Goal: Transaction & Acquisition: Purchase product/service

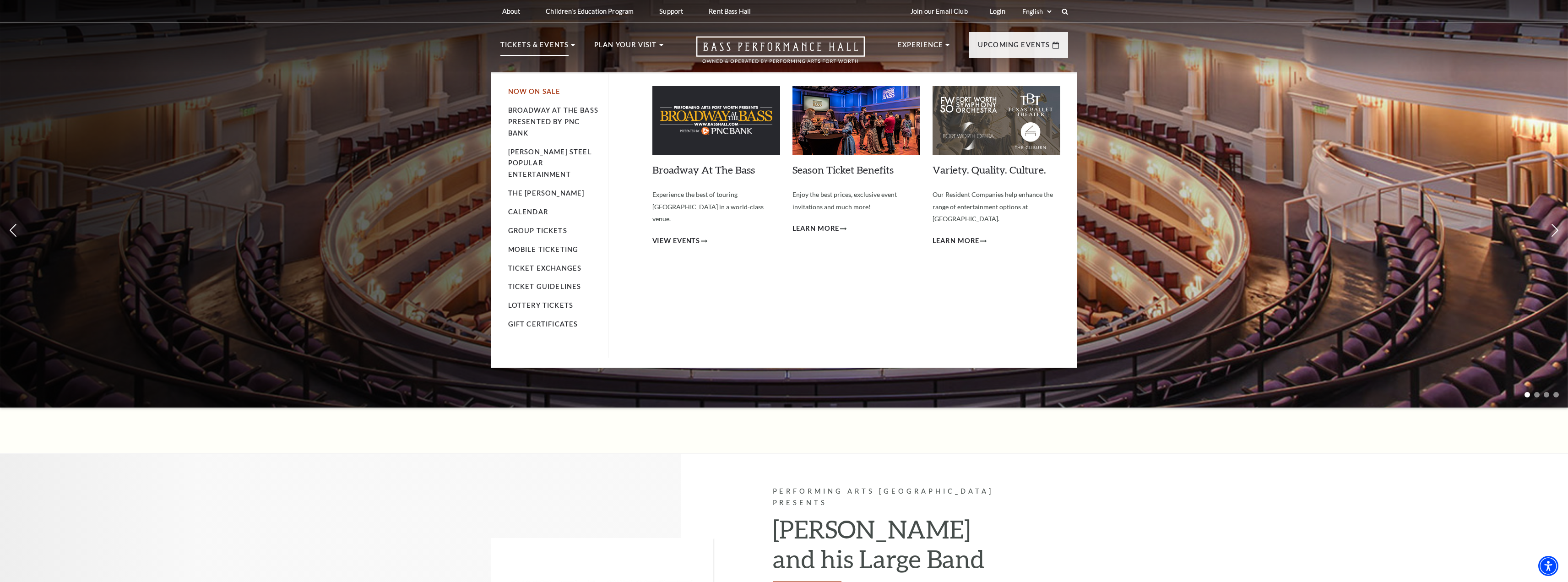
click at [546, 93] on link "Now On Sale" at bounding box center [534, 91] width 52 height 8
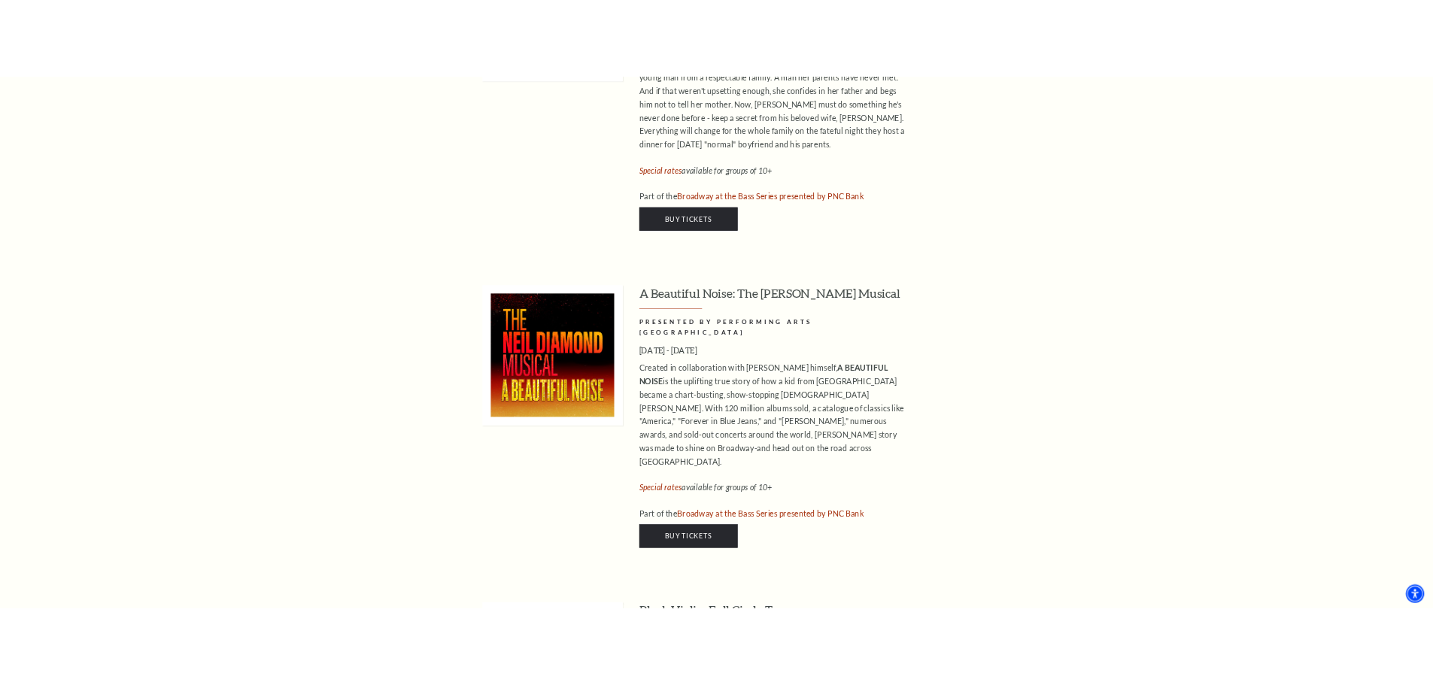
scroll to position [2933, 0]
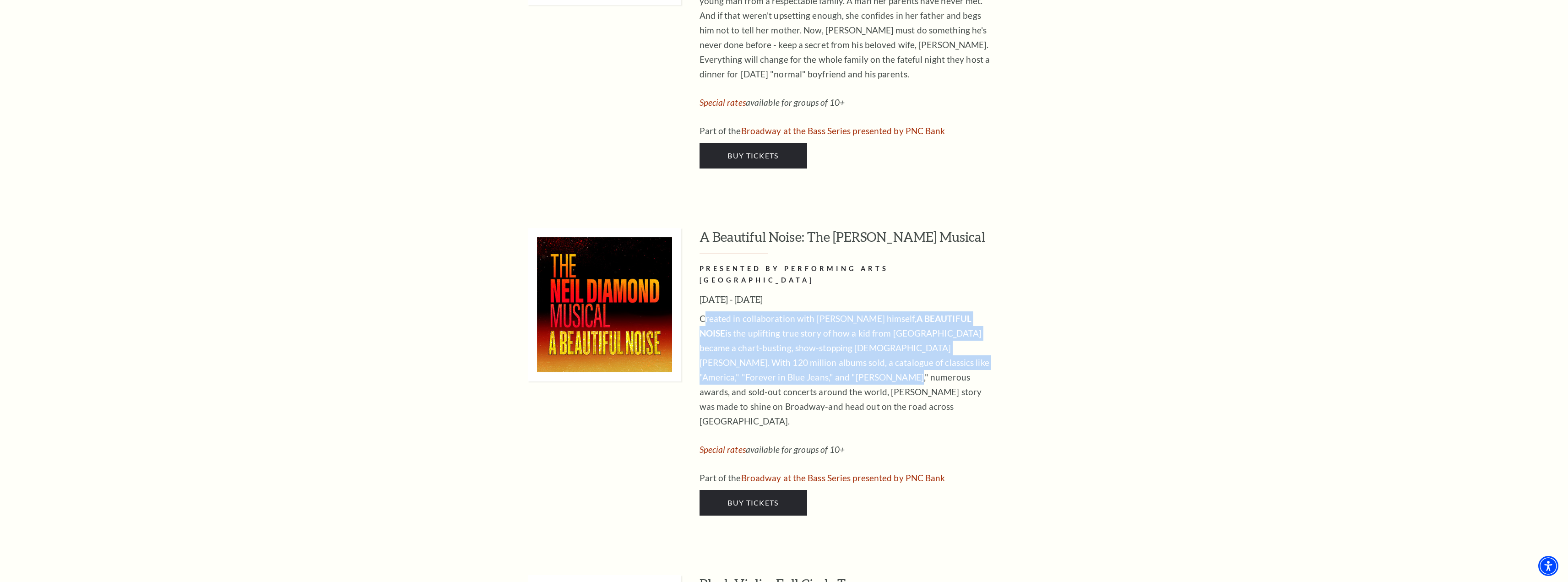
drag, startPoint x: 704, startPoint y: 256, endPoint x: 777, endPoint y: 324, distance: 99.8
click at [777, 324] on p "Created in collaboration with [PERSON_NAME] himself, A BEAUTIFUL NOISE is the u…" at bounding box center [848, 370] width 298 height 117
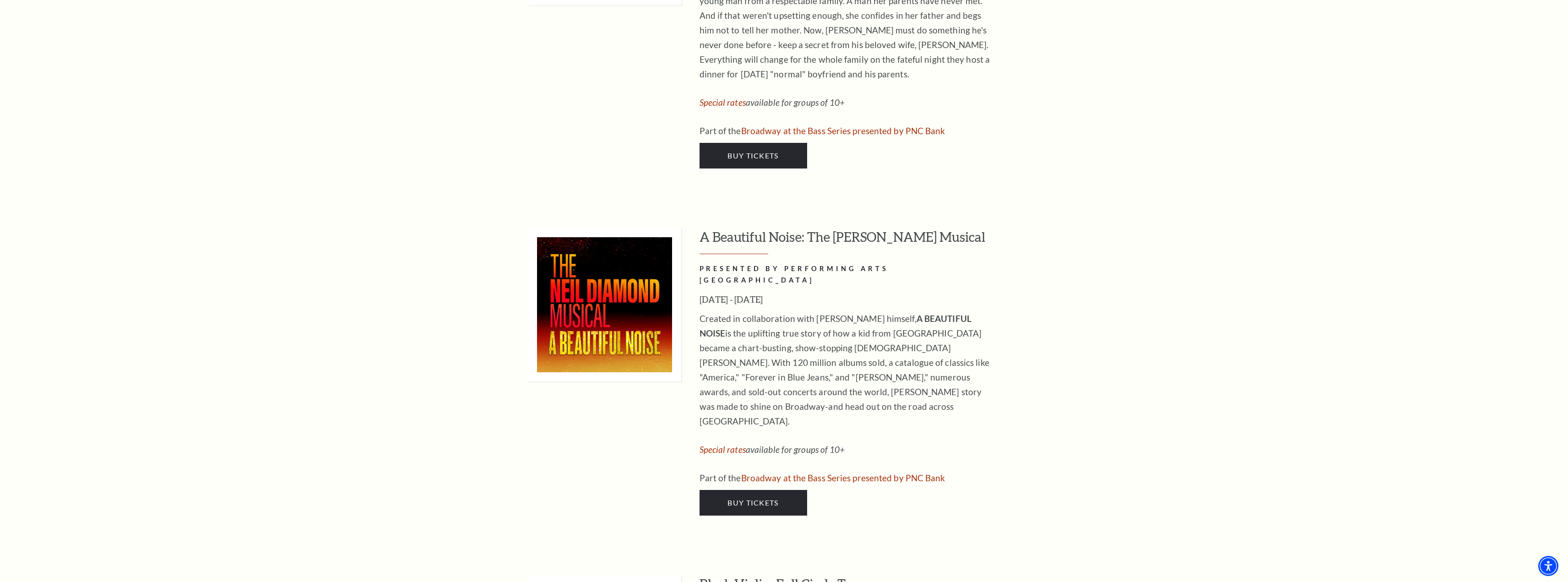
click at [702, 311] on p "Created in collaboration with [PERSON_NAME] himself, A BEAUTIFUL NOISE is the u…" at bounding box center [848, 370] width 298 height 117
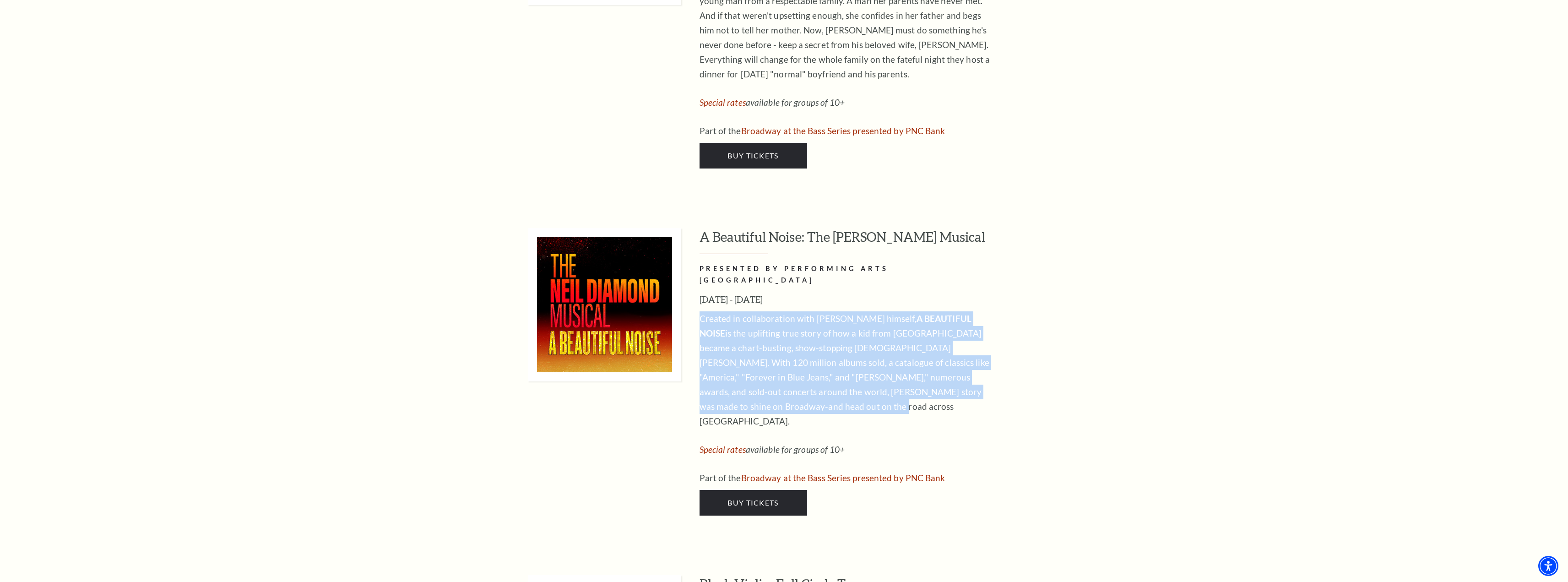
drag, startPoint x: 698, startPoint y: 259, endPoint x: 771, endPoint y: 346, distance: 113.6
click at [771, 346] on div "A Beautiful Noise: The [PERSON_NAME] Musical PRESENTED BY PERFORMING ARTS [GEOG…" at bounding box center [797, 372] width 540 height 287
copy p "Created in collaboration with [PERSON_NAME] himself, A BEAUTIFUL NOISE is the u…"
